Goal: Transaction & Acquisition: Book appointment/travel/reservation

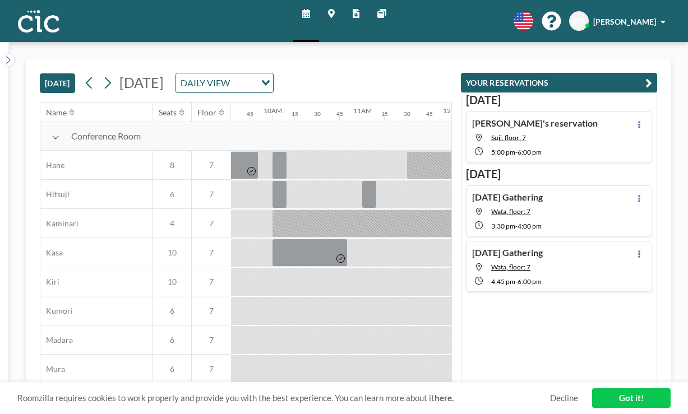
scroll to position [0, 875]
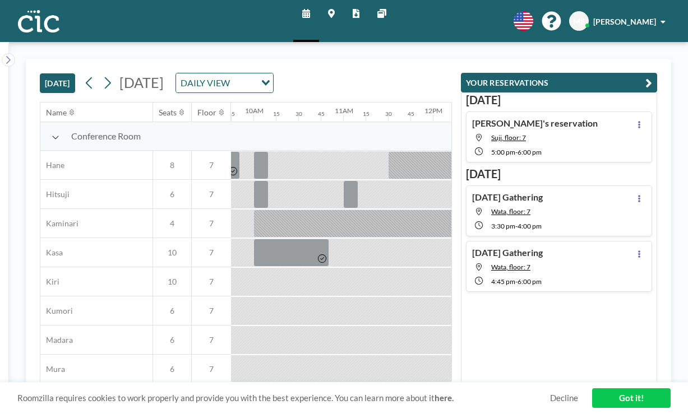
click at [372, 15] on link "Other sites" at bounding box center [381, 21] width 27 height 42
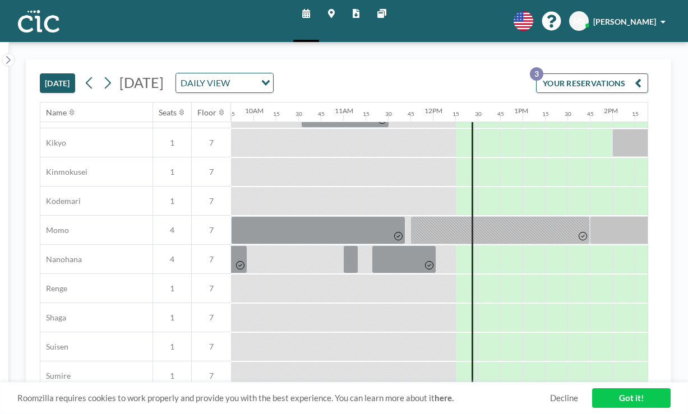
scroll to position [571, 875]
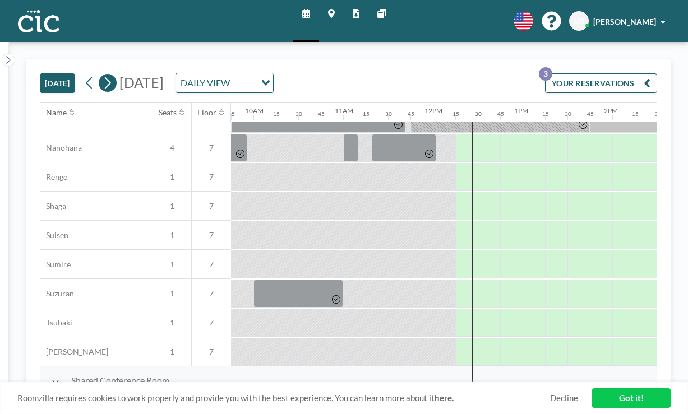
click at [102, 75] on icon at bounding box center [107, 83] width 11 height 17
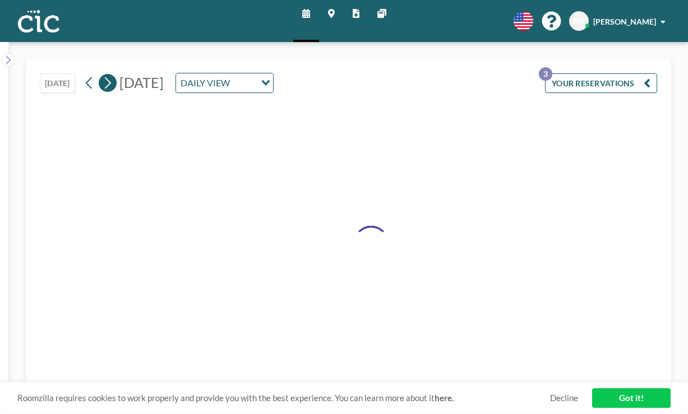
click at [102, 75] on icon at bounding box center [107, 83] width 11 height 17
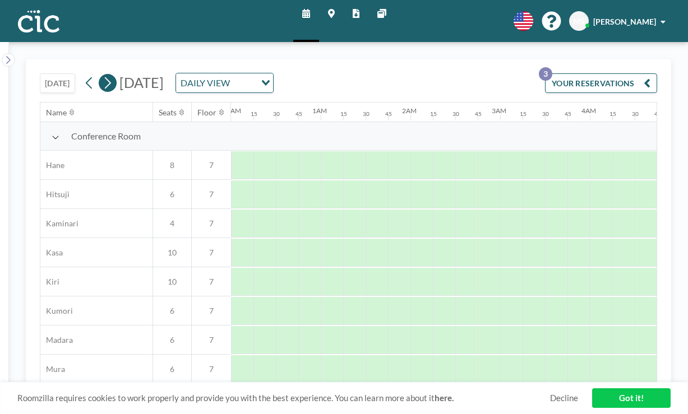
scroll to position [0, 53]
click at [102, 75] on icon at bounding box center [107, 83] width 11 height 17
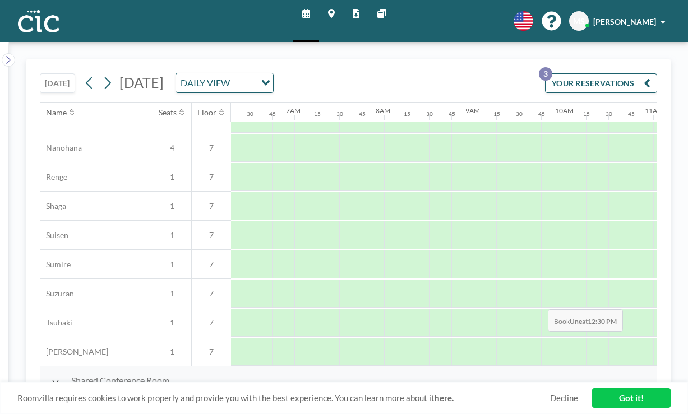
scroll to position [570, 565]
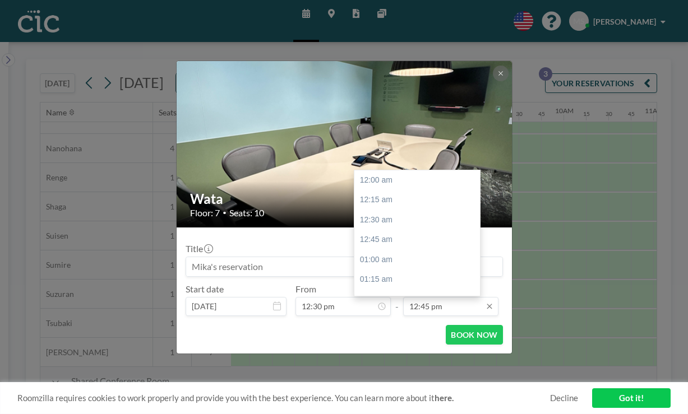
scroll to position [913, 0]
click at [414, 335] on div "01:30 pm" at bounding box center [417, 345] width 126 height 20
type input "01:30 pm"
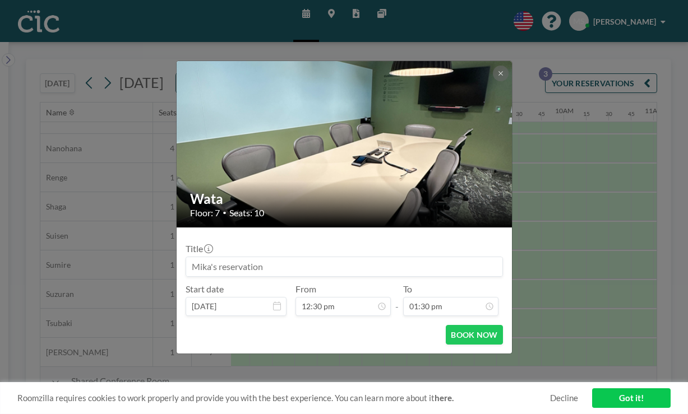
scroll to position [967, 0]
click at [411, 257] on input at bounding box center [344, 266] width 316 height 19
type input "CIC"
click at [462, 325] on button "BOOK NOW" at bounding box center [474, 335] width 57 height 20
